Goal: Information Seeking & Learning: Find specific fact

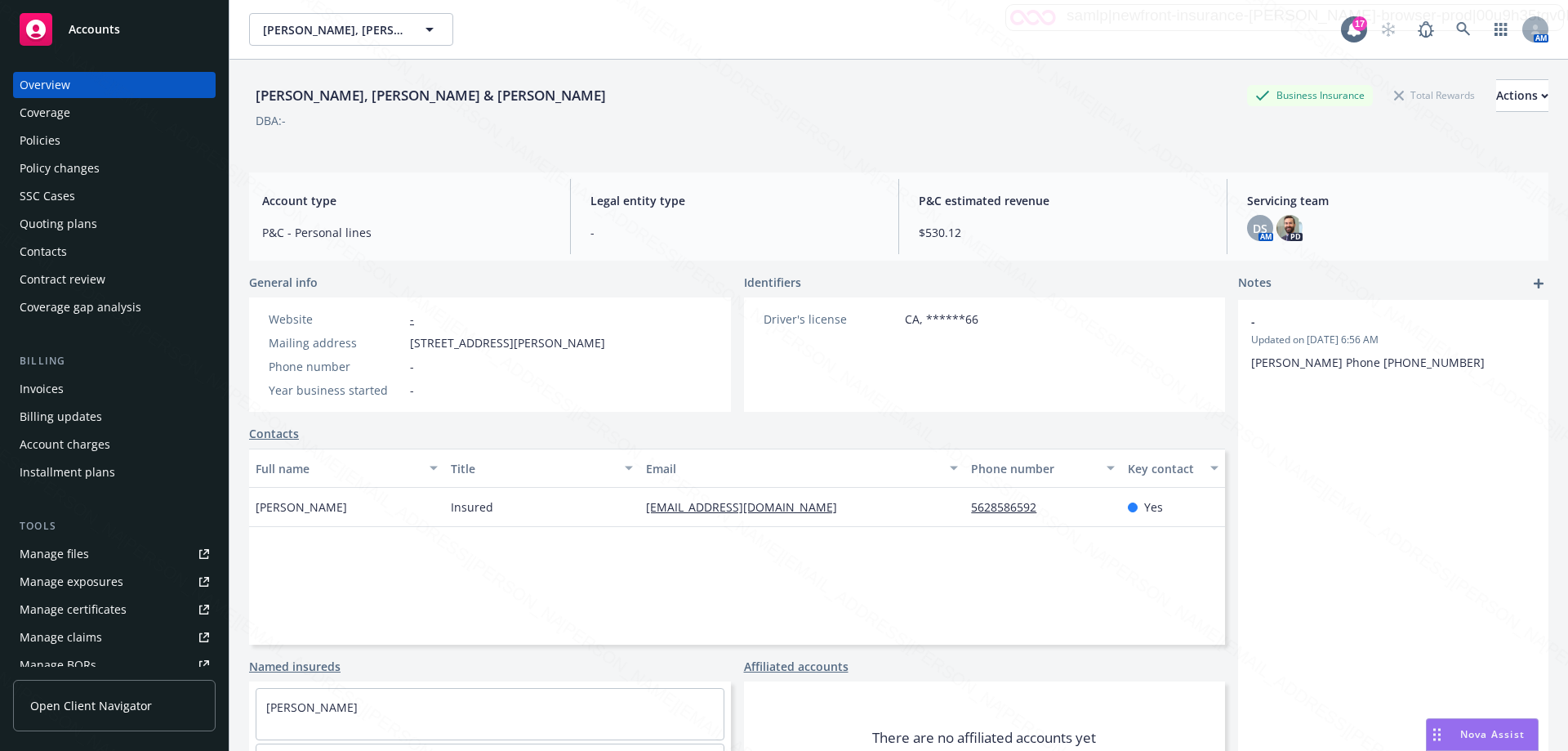
click at [34, 136] on div "Policies" at bounding box center [40, 140] width 40 height 26
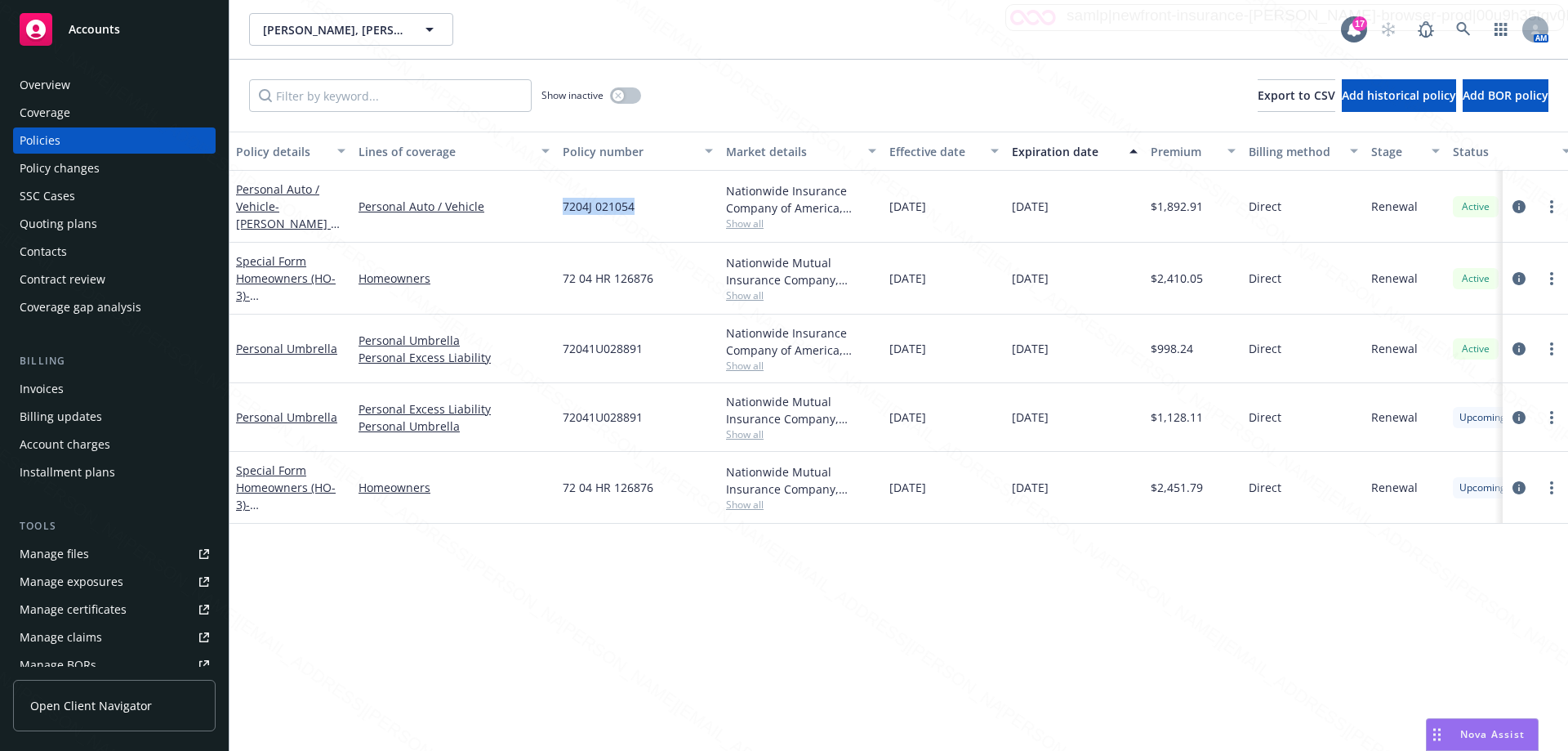
drag, startPoint x: 642, startPoint y: 206, endPoint x: 550, endPoint y: 213, distance: 92.3
click at [550, 213] on div "Personal Auto / Vehicle - [PERSON_NAME] & [PERSON_NAME] Personal Auto / Vehicle…" at bounding box center [1017, 206] width 1576 height 72
copy div "7204J 021054"
